Goal: Task Accomplishment & Management: Manage account settings

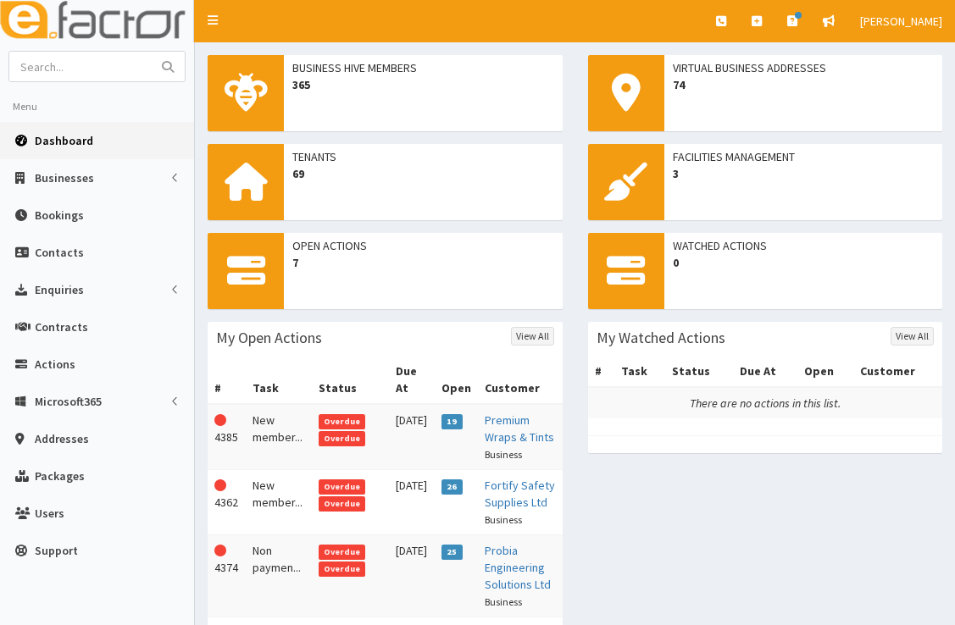
scroll to position [147, 0]
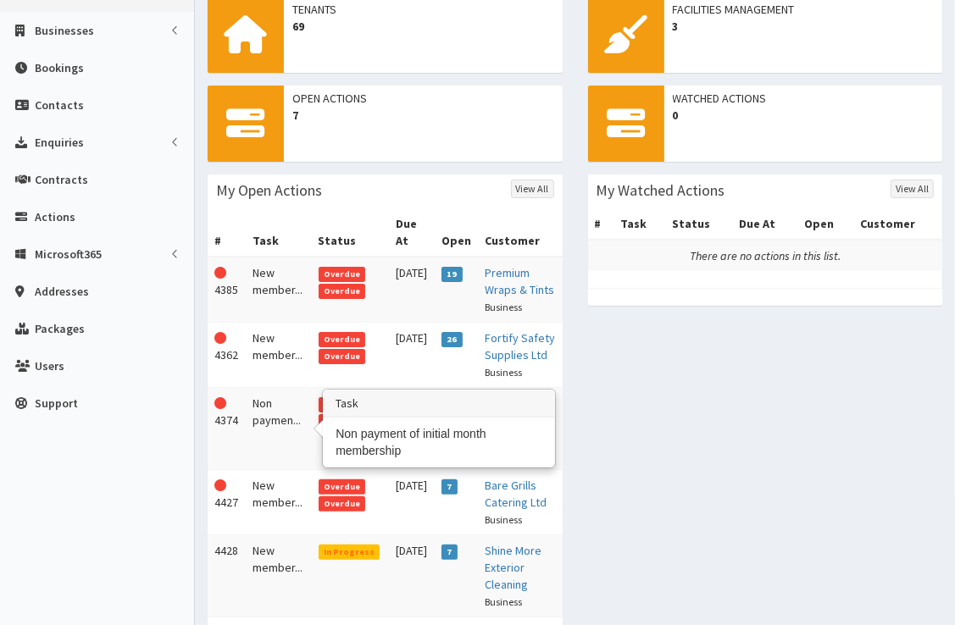
click at [276, 413] on td "Non paymen..." at bounding box center [278, 429] width 65 height 82
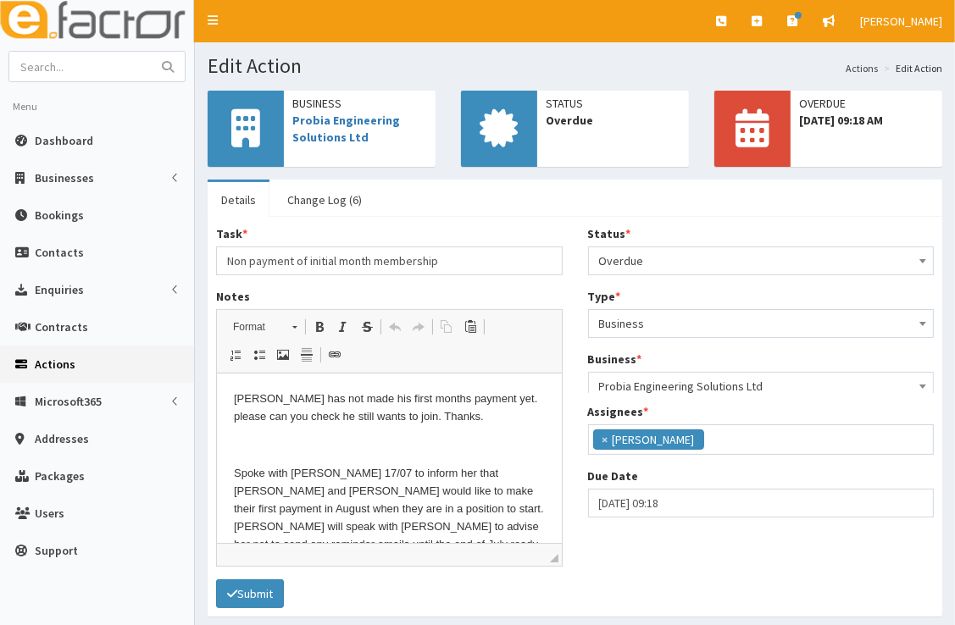
scroll to position [200, 0]
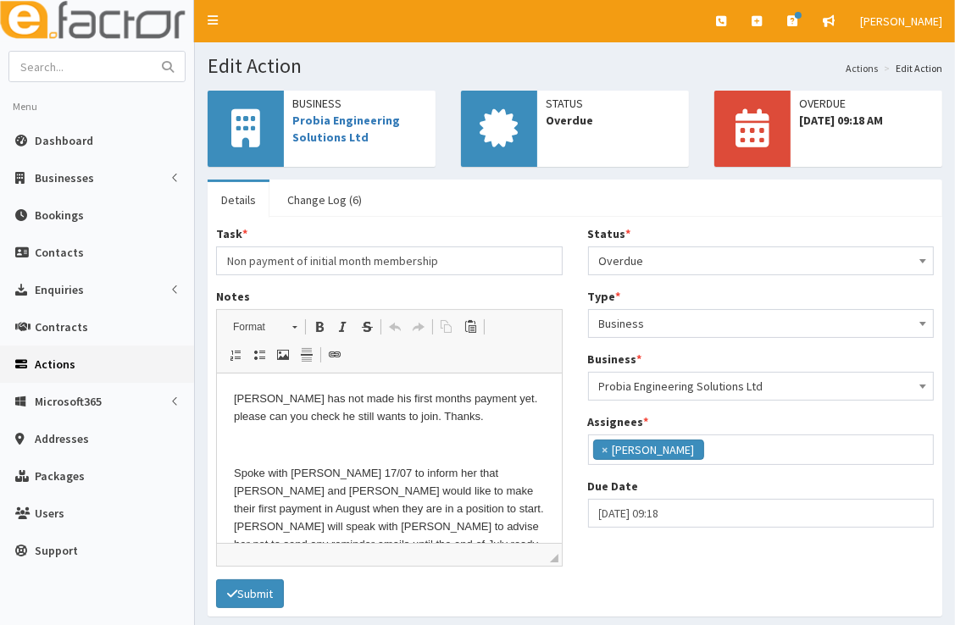
click at [649, 259] on span "Overdue" at bounding box center [761, 261] width 325 height 24
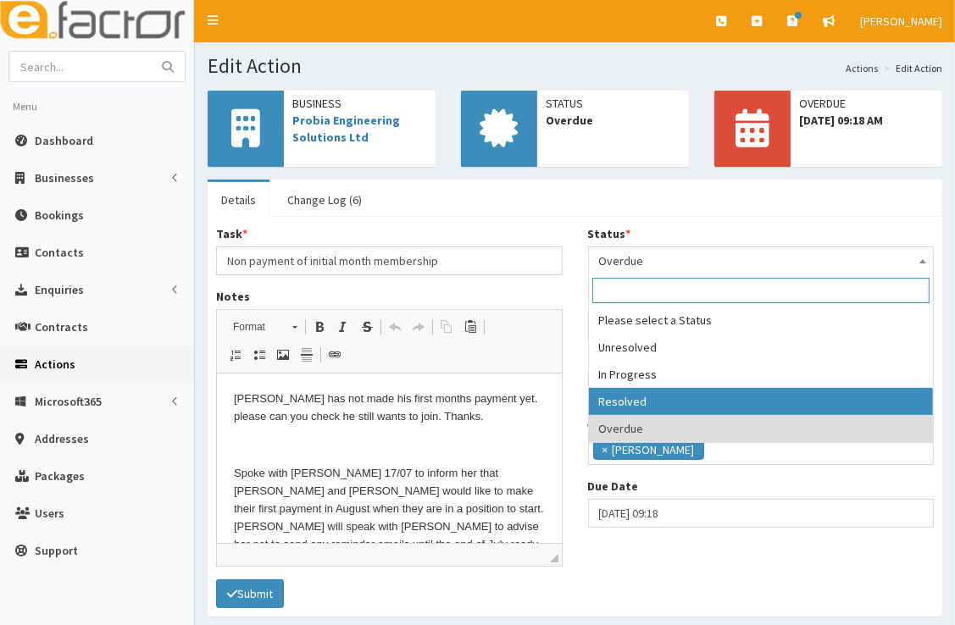
select select "3"
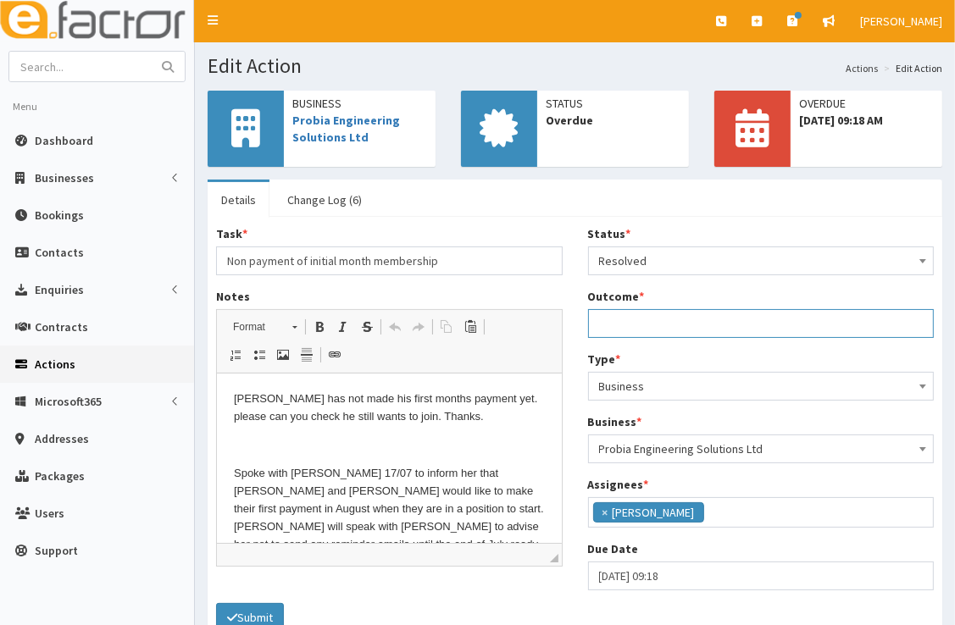
click at [653, 318] on input "Outcome *" at bounding box center [761, 323] width 347 height 29
type input "Chased payment on email,"
